Goal: Find specific page/section: Find specific page/section

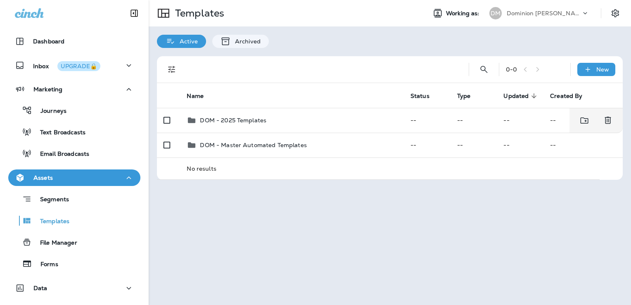
click at [241, 124] on div "DOM - 2025 Templates" at bounding box center [233, 120] width 67 height 10
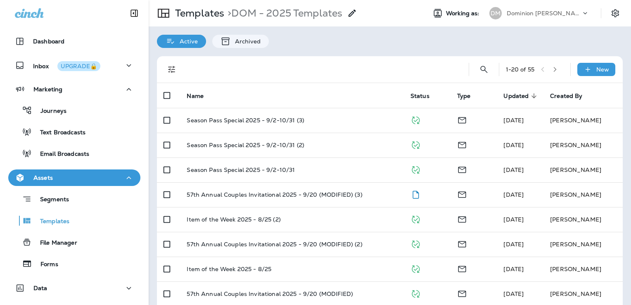
click at [526, 12] on p "Dominion [PERSON_NAME]" at bounding box center [544, 13] width 74 height 7
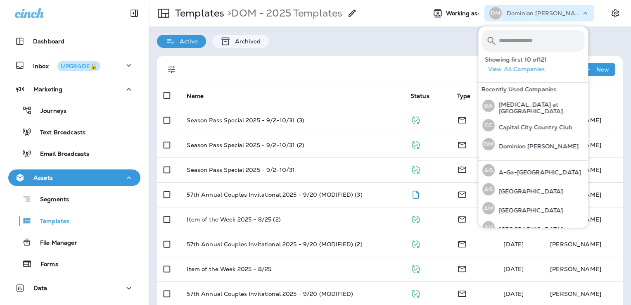
click at [515, 40] on input "text" at bounding box center [542, 41] width 86 height 22
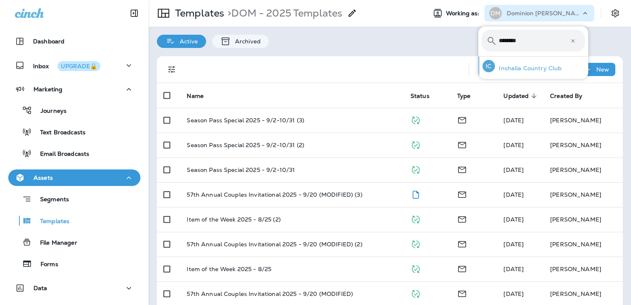
type input "********"
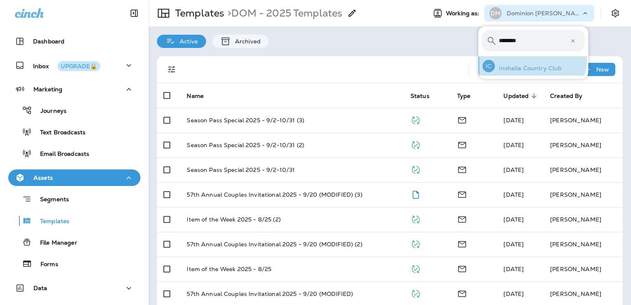
click at [529, 59] on div "IC Inshalla Country Club" at bounding box center [522, 66] width 86 height 19
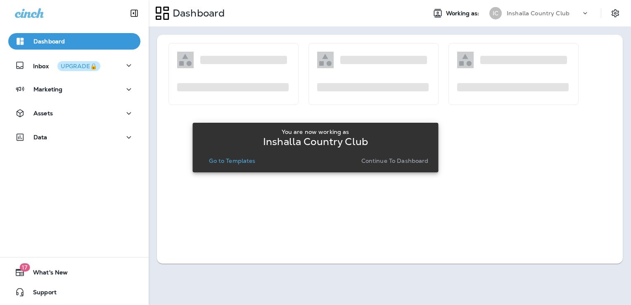
click at [243, 156] on button "Go to Templates" at bounding box center [232, 161] width 53 height 12
